Goal: Transaction & Acquisition: Purchase product/service

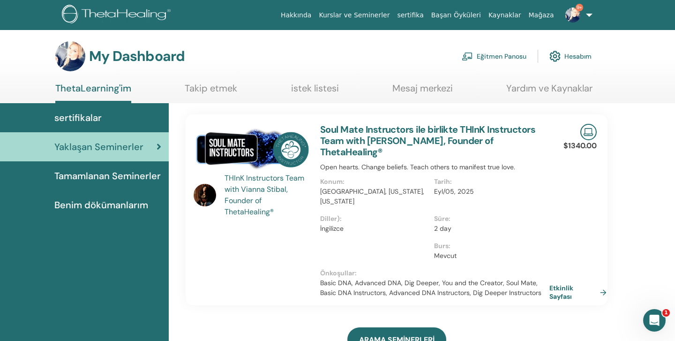
click at [579, 284] on link "Etkinlik Sayfası" at bounding box center [579, 292] width 61 height 17
click at [83, 113] on span "sertifikalar" at bounding box center [77, 118] width 47 height 14
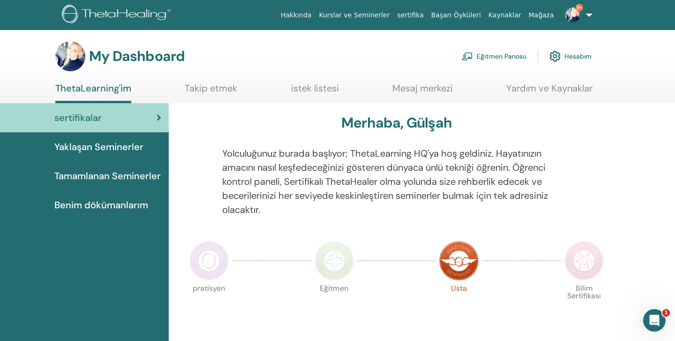
click at [492, 55] on link "Eğitmen Panosu" at bounding box center [494, 56] width 65 height 21
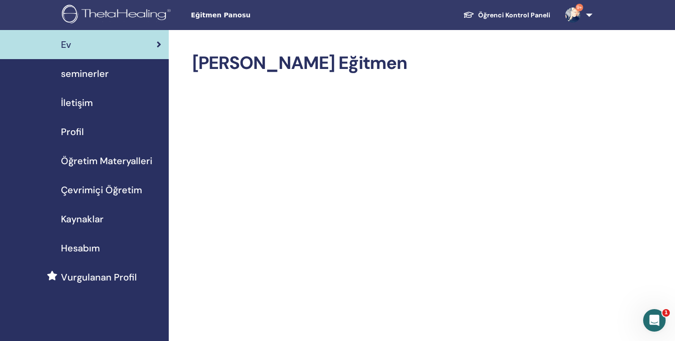
click at [86, 161] on span "Öğretim Materyalleri" at bounding box center [106, 161] width 91 height 14
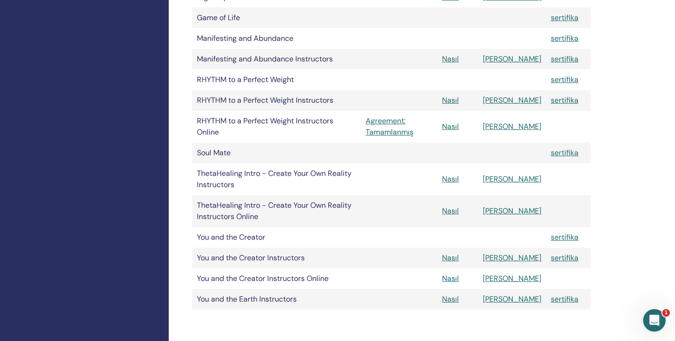
scroll to position [412, 0]
click at [571, 153] on link "sertifika" at bounding box center [565, 152] width 28 height 10
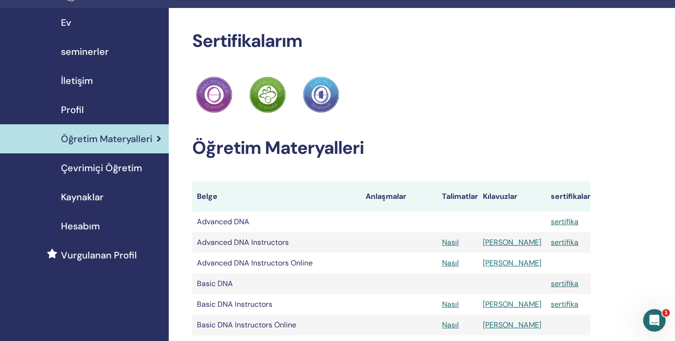
scroll to position [19, 0]
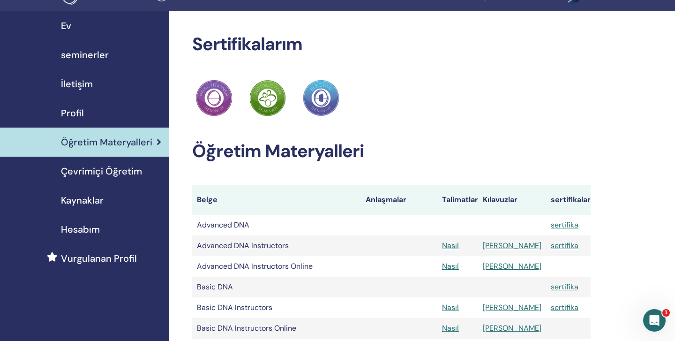
click at [124, 171] on span "Çevrimiçi Öğretim" at bounding box center [101, 171] width 81 height 14
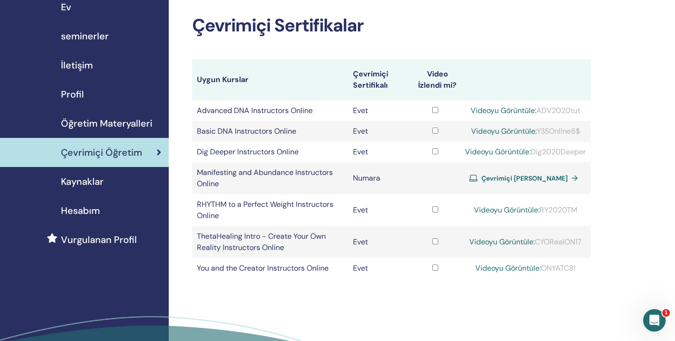
scroll to position [56, 0]
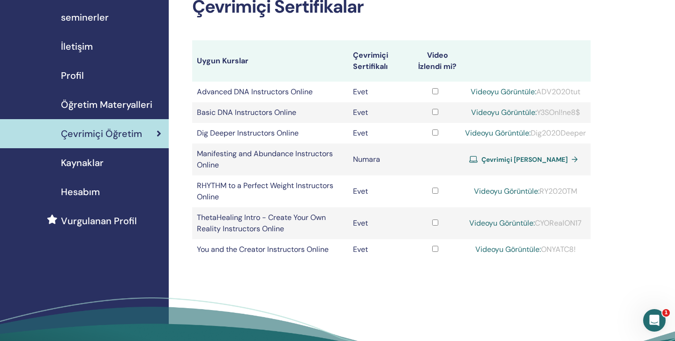
click at [523, 158] on span "Çevrimiçi Sertifika Alın" at bounding box center [524, 159] width 86 height 8
